Goal: Transaction & Acquisition: Purchase product/service

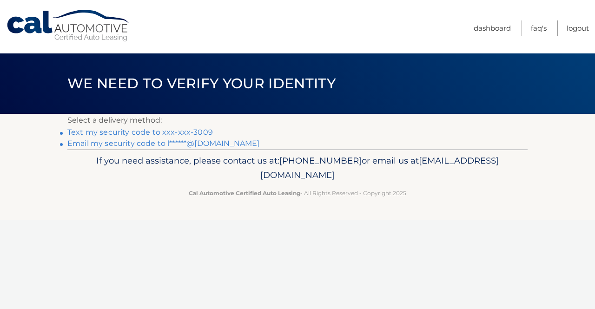
click at [157, 134] on link "Text my security code to xxx-xxx-3009" at bounding box center [140, 132] width 146 height 9
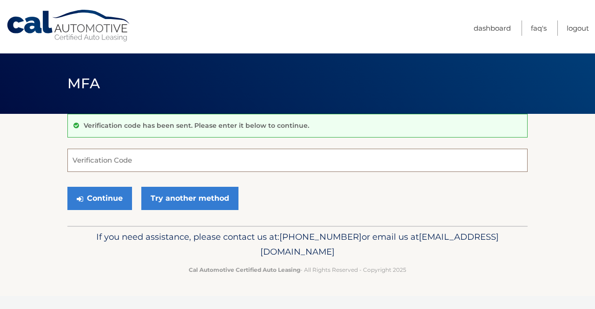
click at [113, 159] on input "Verification Code" at bounding box center [297, 160] width 460 height 23
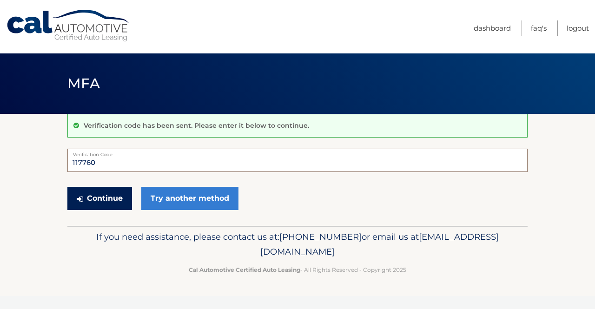
type input "117760"
click at [99, 201] on button "Continue" at bounding box center [99, 198] width 65 height 23
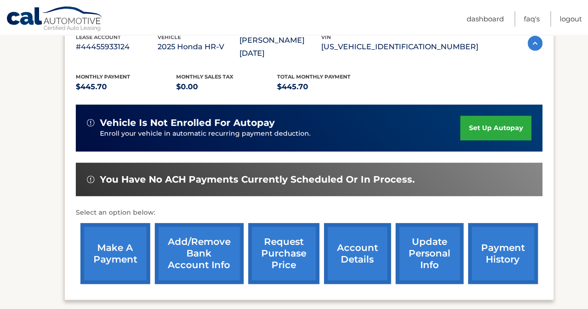
scroll to position [186, 0]
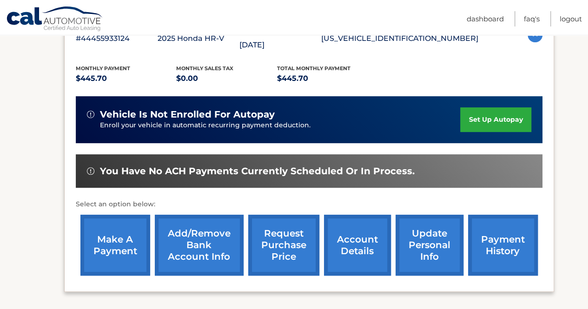
click at [116, 224] on link "make a payment" at bounding box center [115, 245] width 70 height 61
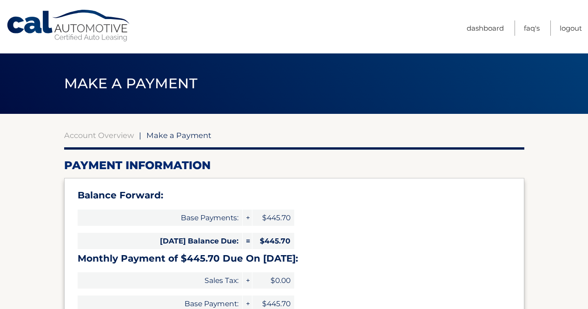
select select "Yjg5M2Q5MjctZDIzZC00Yjk4LTliMDEtZTNjZjM5MzhkOWNj"
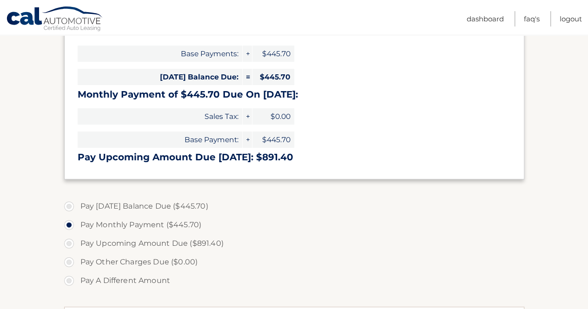
scroll to position [186, 0]
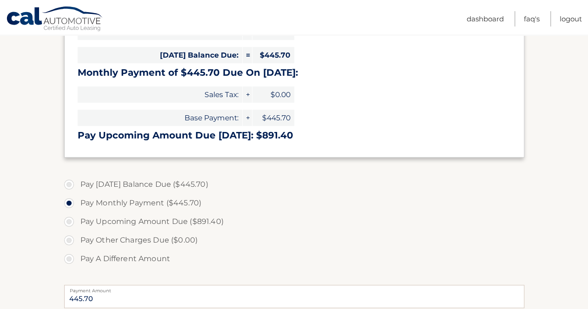
click at [69, 183] on label "Pay [DATE] Balance Due ($445.70)" at bounding box center [294, 184] width 460 height 19
click at [69, 183] on input "Pay [DATE] Balance Due ($445.70)" at bounding box center [72, 182] width 9 height 15
radio input "true"
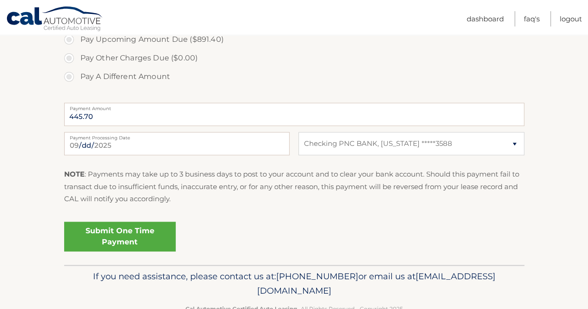
scroll to position [372, 0]
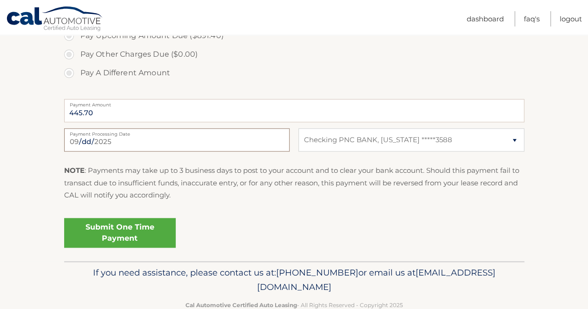
click at [97, 140] on input "2025-09-02" at bounding box center [176, 139] width 225 height 23
type input "2025-09-15"
click at [126, 232] on link "Submit One Time Payment" at bounding box center [120, 233] width 112 height 30
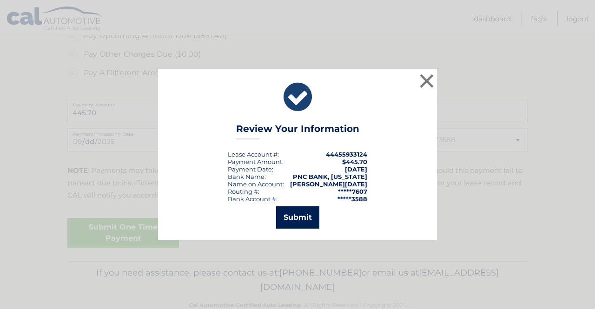
click at [297, 216] on button "Submit" at bounding box center [297, 217] width 43 height 22
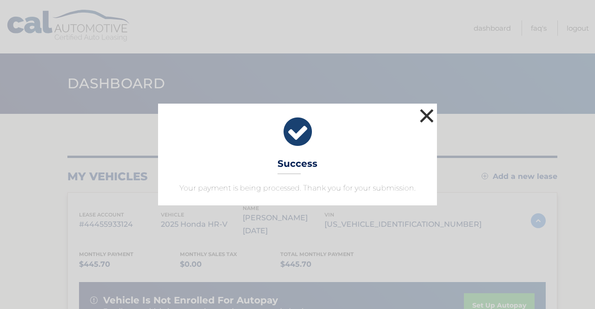
click at [428, 117] on button "×" at bounding box center [426, 115] width 19 height 19
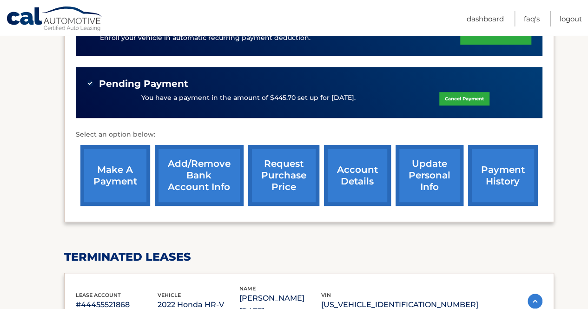
scroll to position [279, 0]
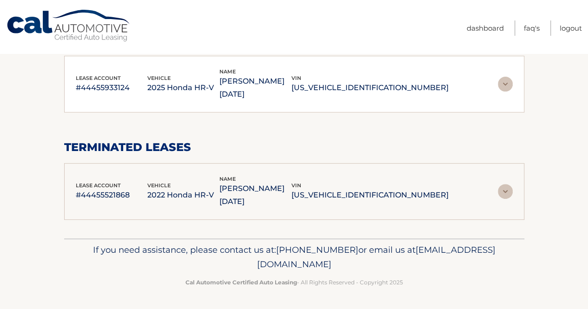
scroll to position [189, 0]
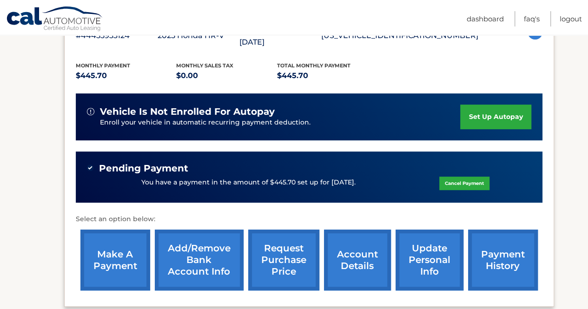
click at [479, 105] on link "set up autopay" at bounding box center [495, 117] width 71 height 25
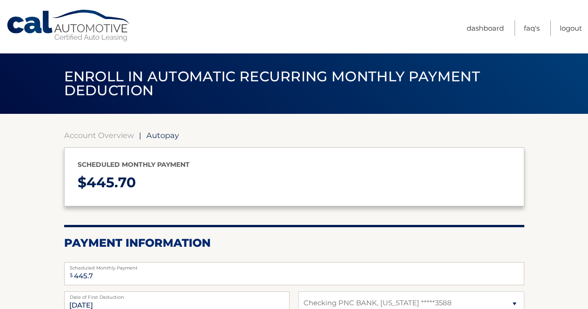
select select "Yjg5M2Q5MjctZDIzZC00Yjk4LTliMDEtZTNjZjM5MzhkOWNj"
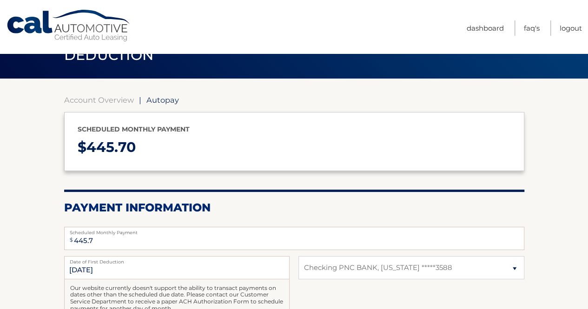
scroll to position [186, 0]
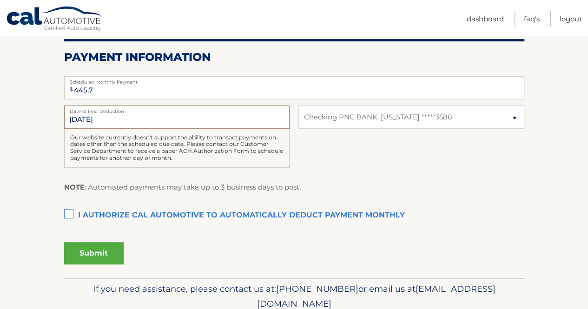
click at [79, 116] on input "[DATE]" at bounding box center [176, 117] width 225 height 23
